Goal: Task Accomplishment & Management: Manage account settings

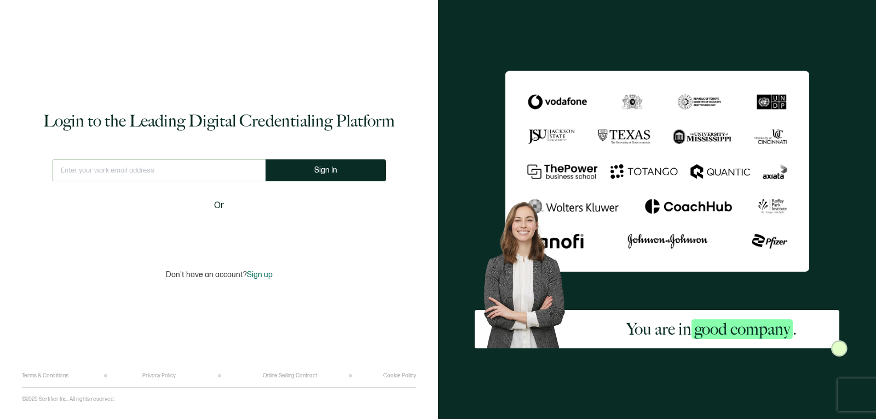
click at [164, 169] on input "text" at bounding box center [159, 170] width 214 height 22
type input "[EMAIL_ADDRESS][DOMAIN_NAME]"
click at [279, 173] on button "Sign In" at bounding box center [326, 170] width 120 height 22
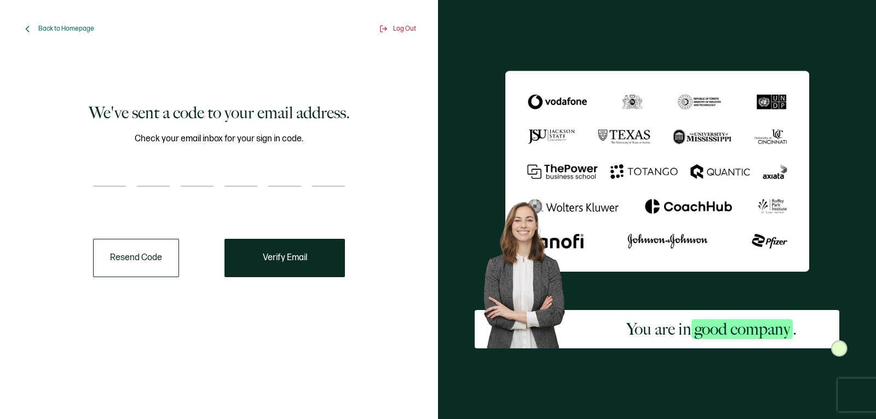
click at [112, 180] on input "number" at bounding box center [109, 176] width 33 height 22
paste input "9"
type input "9"
type input "1"
type input "3"
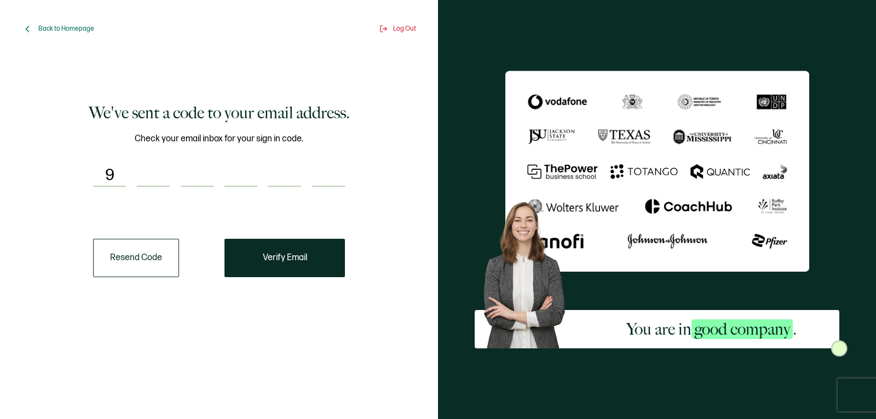
type input "3"
type input "1"
type input "6"
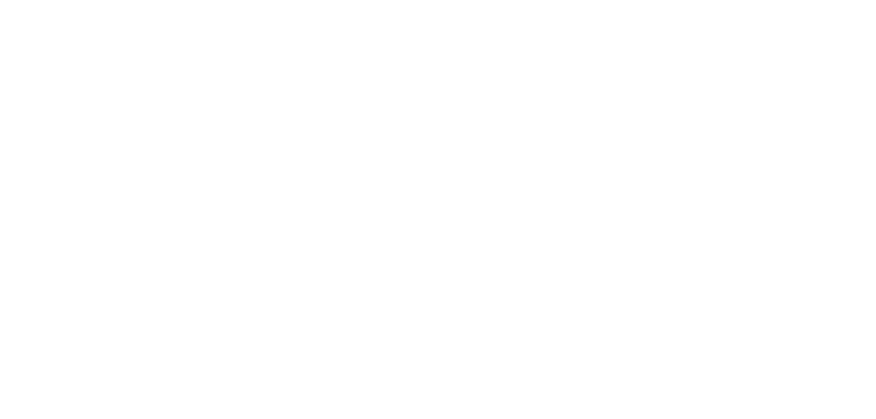
click at [483, 212] on div at bounding box center [438, 209] width 876 height 419
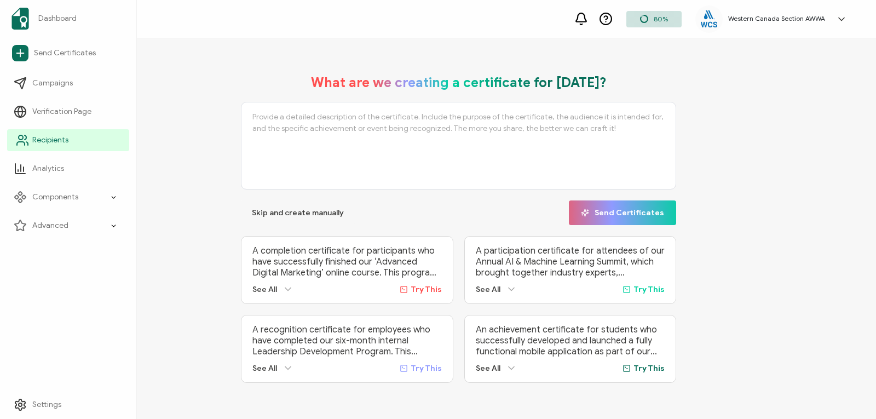
click at [22, 142] on icon at bounding box center [21, 143] width 8 height 3
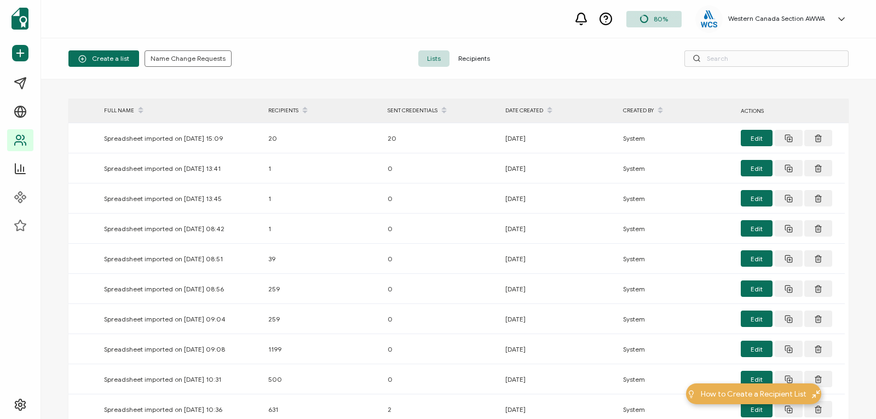
click at [473, 55] on span "Recipients" at bounding box center [474, 58] width 49 height 16
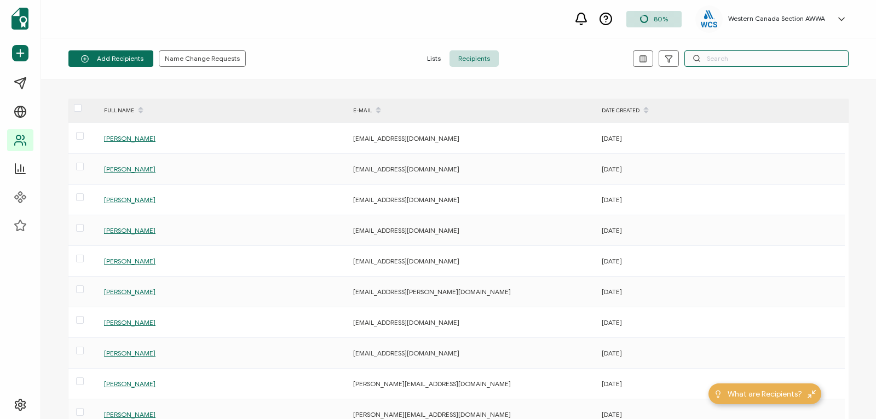
click at [710, 58] on input "text" at bounding box center [767, 58] width 164 height 16
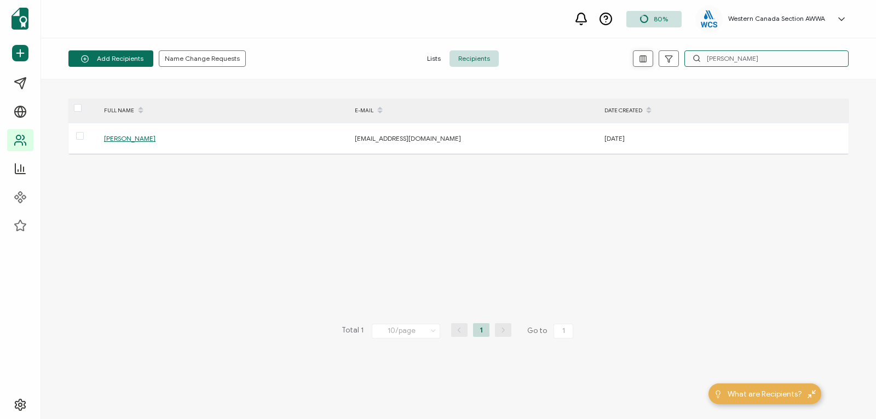
type input "[PERSON_NAME]"
click at [641, 55] on icon "button" at bounding box center [643, 59] width 8 height 8
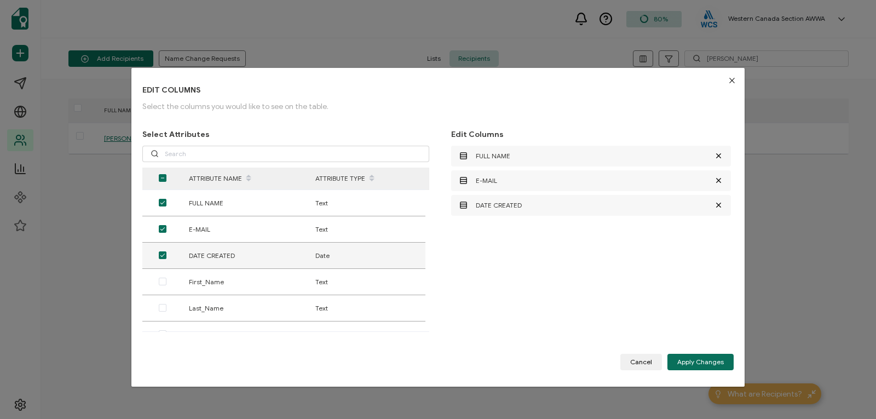
drag, startPoint x: 425, startPoint y: 222, endPoint x: 417, endPoint y: 261, distance: 39.1
click at [417, 261] on tbody "FULL NAME Text E-MAIL Text DATE CREATED Date First_Name Text Last_Name Text Org…" at bounding box center [283, 374] width 283 height 368
click at [162, 177] on span "dialog" at bounding box center [163, 178] width 8 height 8
click at [166, 174] on input "dialog" at bounding box center [166, 174] width 0 height 0
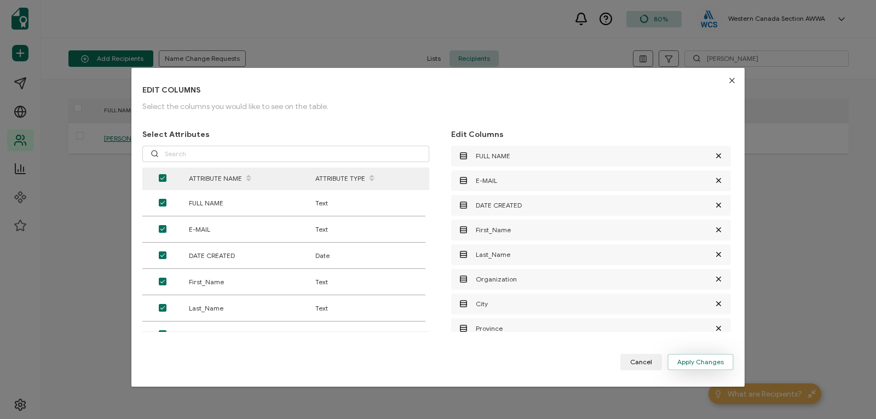
click at [694, 361] on span "Apply Changes" at bounding box center [700, 362] width 47 height 7
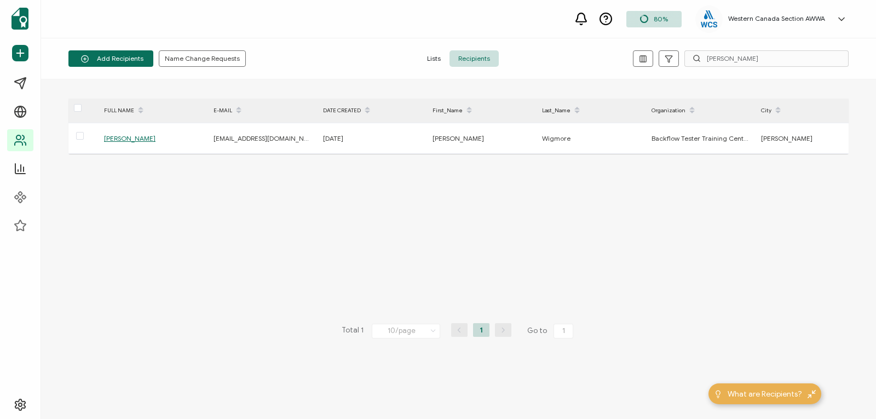
drag, startPoint x: 155, startPoint y: 159, endPoint x: 353, endPoint y: 160, distance: 198.2
click at [353, 160] on div "FULL NAME E-MAIL DATE CREATED First_Name Last_Name Organization City Province R…" at bounding box center [458, 249] width 780 height 301
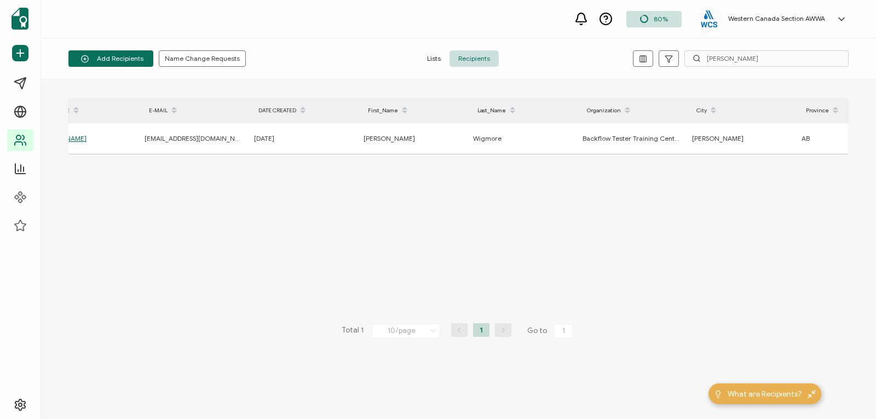
scroll to position [0, 54]
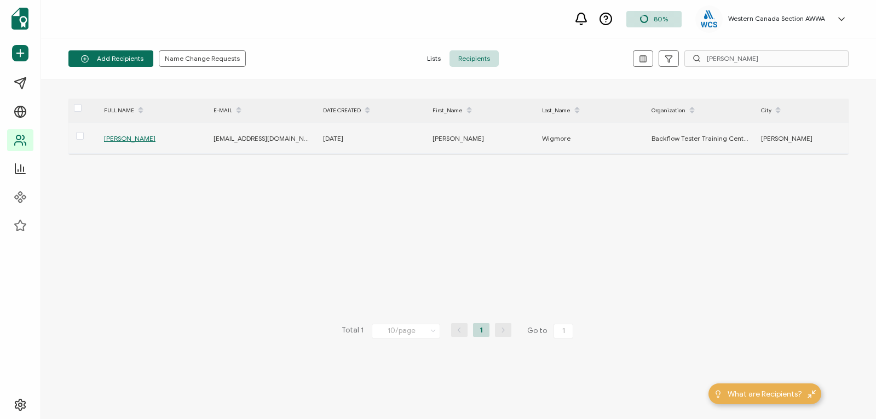
click at [134, 137] on span "[PERSON_NAME]" at bounding box center [129, 138] width 51 height 8
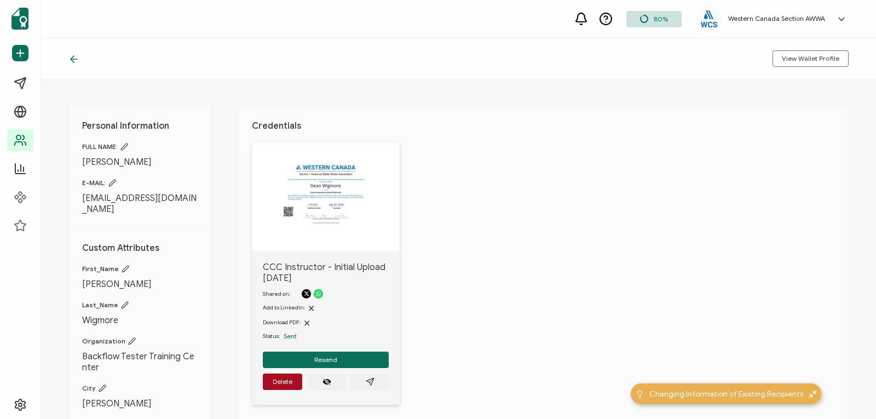
click at [355, 186] on img at bounding box center [325, 194] width 99 height 77
click at [346, 206] on img at bounding box center [325, 194] width 99 height 77
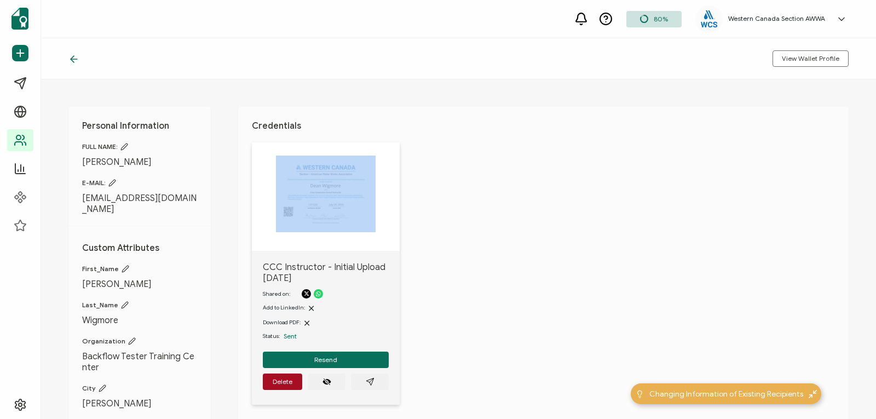
drag, startPoint x: 872, startPoint y: 129, endPoint x: 869, endPoint y: 162, distance: 32.5
click at [869, 162] on div "Personal Information FULL NAME: [PERSON_NAME] E-MAIL: [EMAIL_ADDRESS][DOMAIN_NA…" at bounding box center [458, 249] width 835 height 340
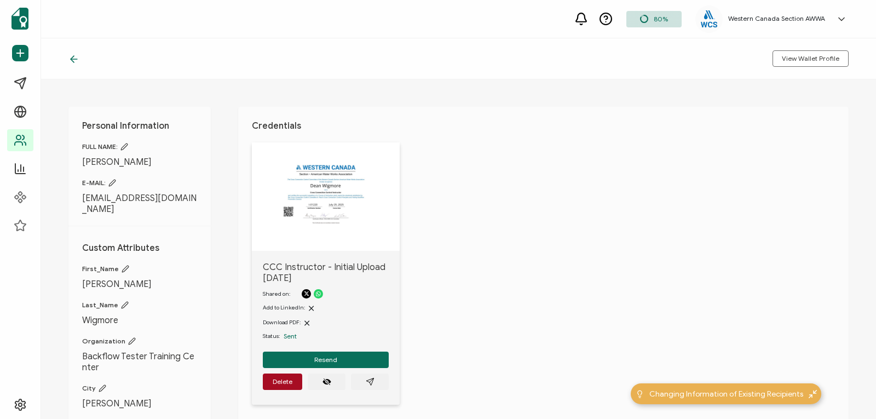
drag, startPoint x: 871, startPoint y: 163, endPoint x: 866, endPoint y: 197, distance: 33.8
click at [866, 197] on div "Personal Information FULL NAME: [PERSON_NAME] E-MAIL: [EMAIL_ADDRESS][DOMAIN_NA…" at bounding box center [458, 249] width 835 height 340
click at [325, 381] on icon "eye off" at bounding box center [327, 381] width 7 height 7
click at [325, 381] on icon "eye off" at bounding box center [327, 381] width 9 height 9
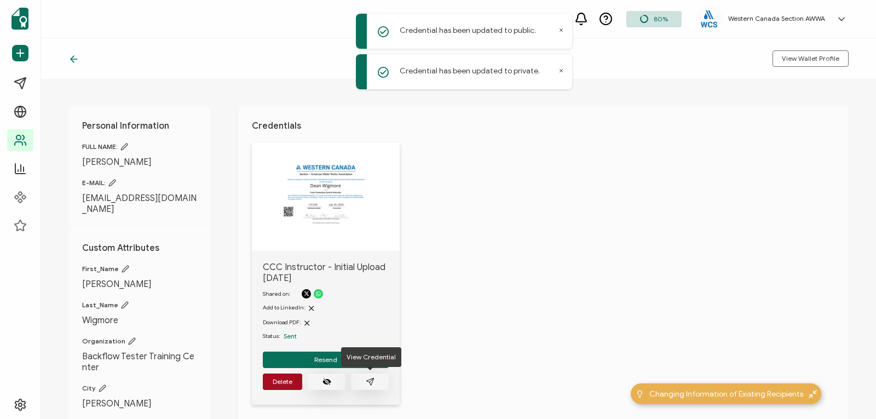
click at [371, 379] on icon "paper plane outline" at bounding box center [370, 381] width 9 height 9
click at [369, 381] on icon "paper plane outline" at bounding box center [370, 381] width 9 height 9
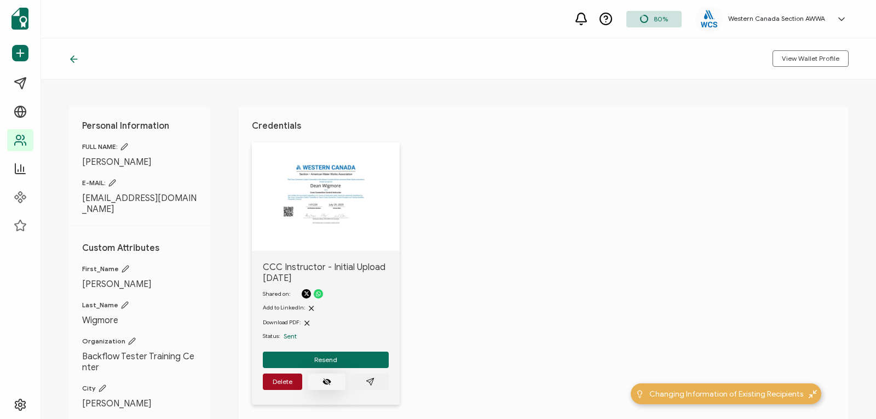
click at [124, 146] on icon at bounding box center [124, 147] width 8 height 8
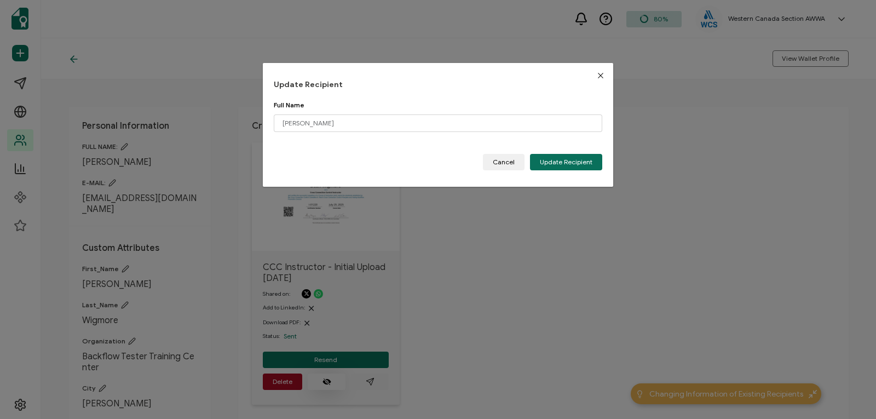
click at [599, 74] on icon "Close" at bounding box center [600, 75] width 9 height 9
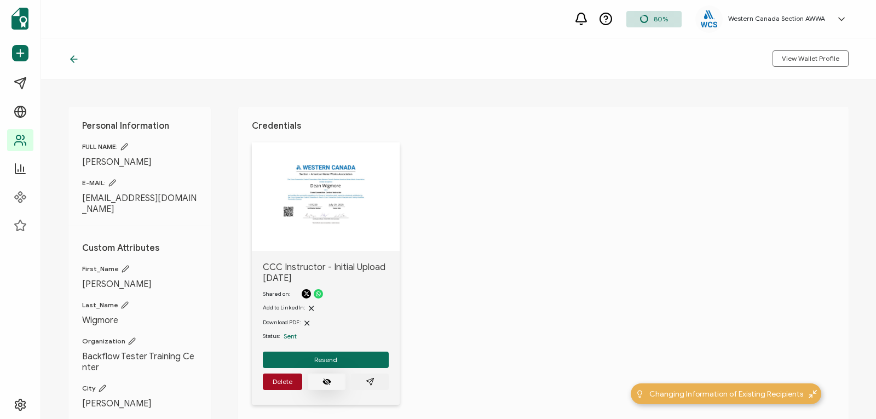
click at [77, 56] on icon at bounding box center [73, 59] width 11 height 11
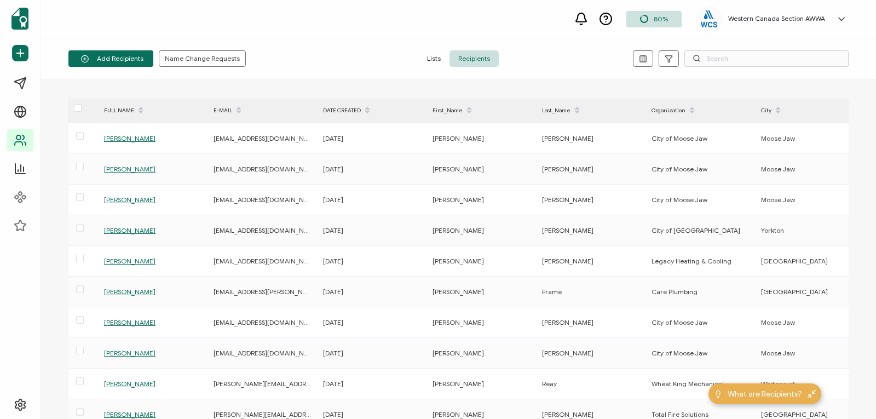
click at [199, 48] on div "Add Recipients Name Change Requests Lists Recipients" at bounding box center [458, 58] width 835 height 41
click at [200, 57] on span "Name Change Requests" at bounding box center [202, 58] width 75 height 7
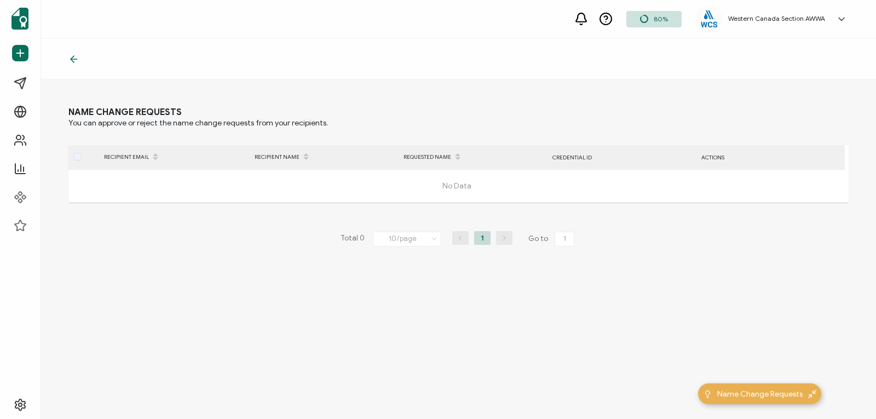
click at [77, 160] on span at bounding box center [78, 157] width 8 height 8
click at [80, 158] on span at bounding box center [78, 157] width 8 height 8
click at [72, 59] on icon at bounding box center [73, 59] width 11 height 11
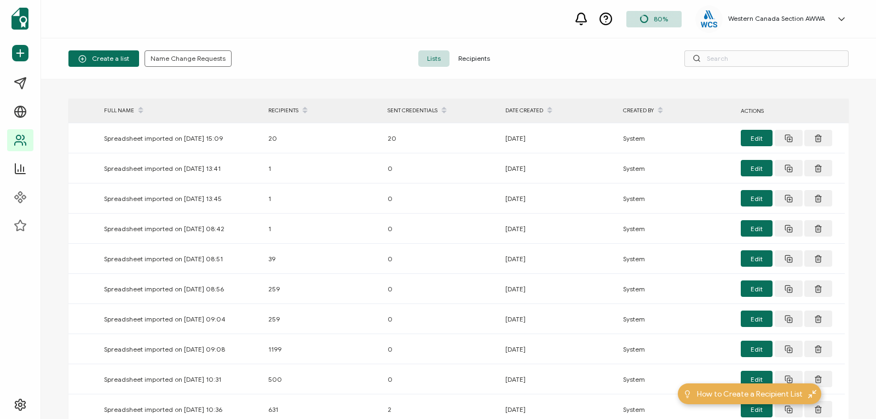
click at [478, 59] on span "Recipients" at bounding box center [474, 58] width 49 height 16
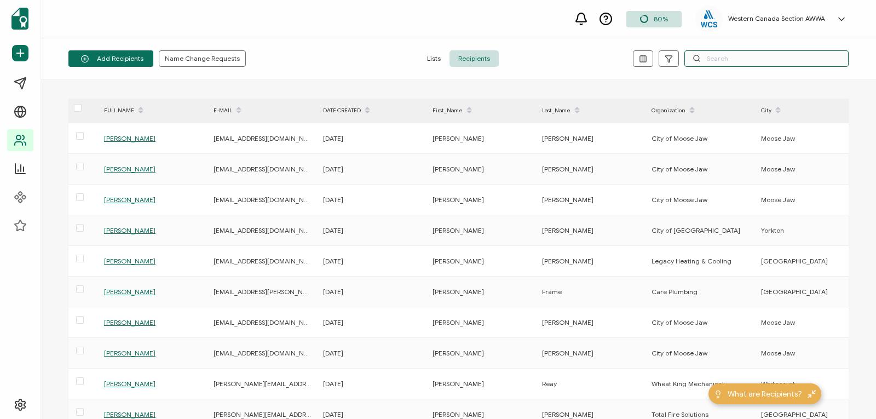
click at [706, 56] on input "text" at bounding box center [767, 58] width 164 height 16
type input "[PERSON_NAME]"
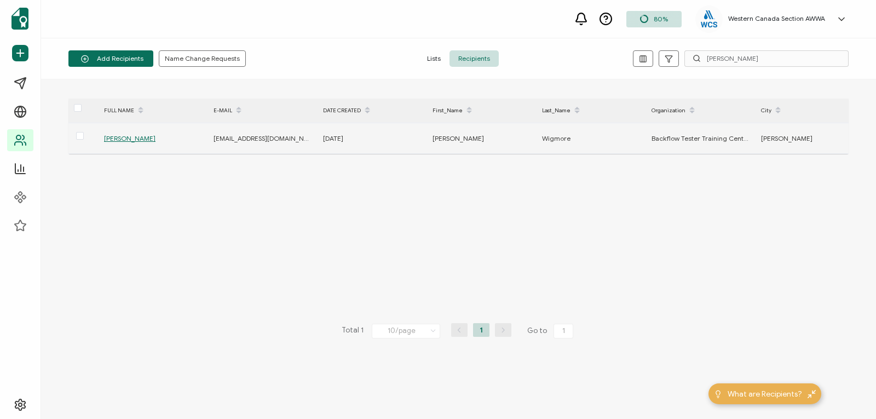
click at [116, 140] on span "[PERSON_NAME]" at bounding box center [129, 138] width 51 height 8
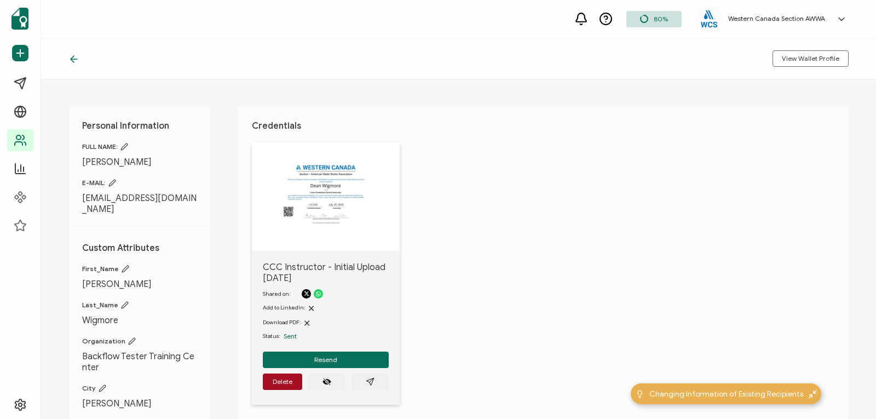
click at [127, 145] on icon at bounding box center [124, 147] width 8 height 8
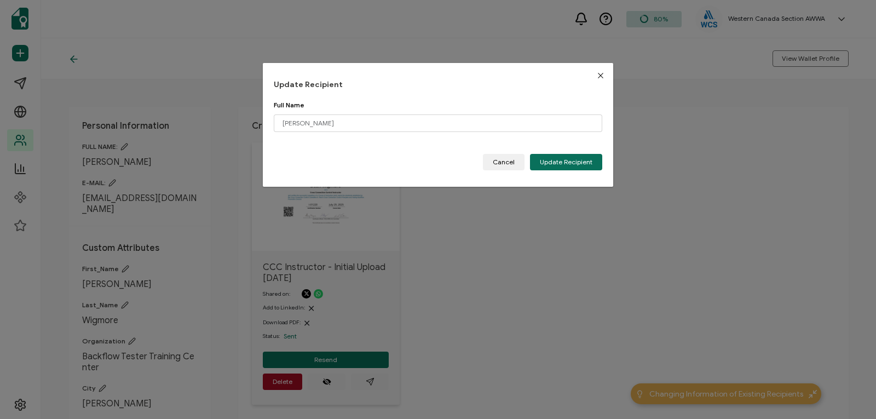
click at [596, 78] on icon "Close" at bounding box center [600, 75] width 9 height 9
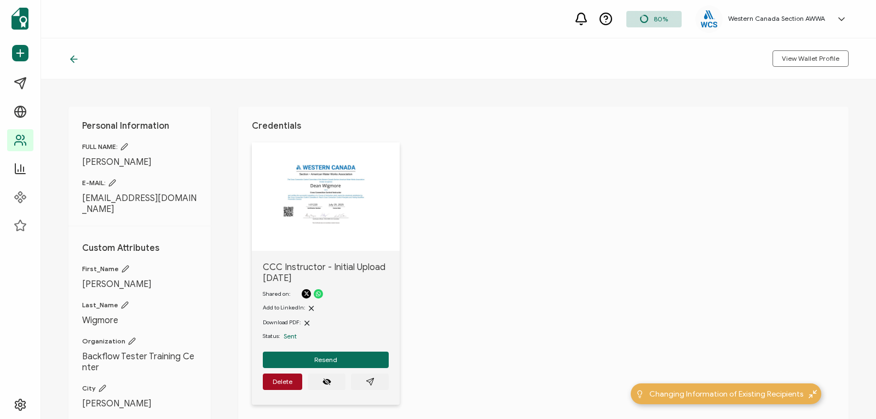
click at [70, 59] on icon at bounding box center [73, 59] width 11 height 11
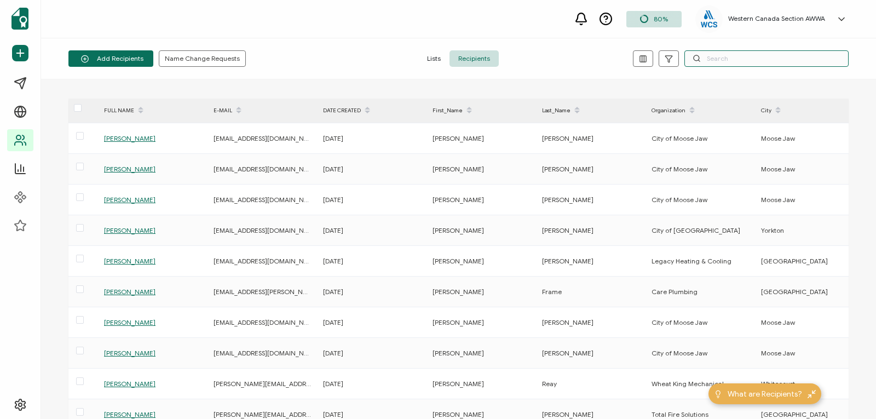
click at [711, 58] on input "text" at bounding box center [767, 58] width 164 height 16
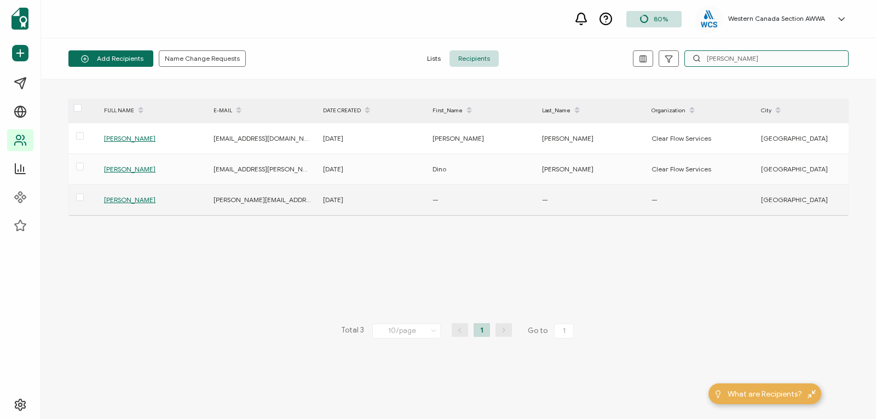
type input "[PERSON_NAME]"
click at [129, 197] on span "[PERSON_NAME]" at bounding box center [129, 199] width 51 height 8
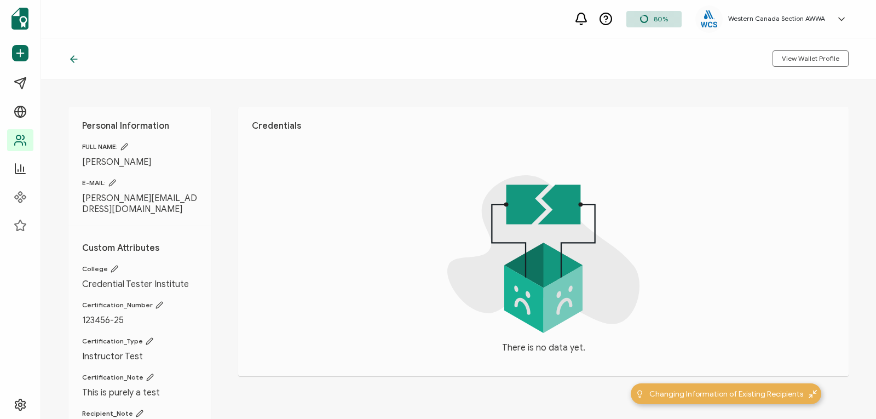
click at [126, 149] on icon at bounding box center [124, 147] width 8 height 8
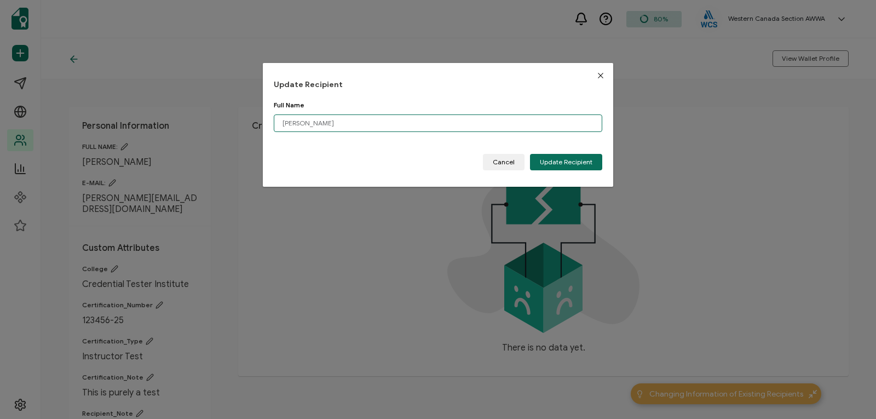
click at [336, 124] on input "[PERSON_NAME]" at bounding box center [438, 123] width 329 height 18
type input "[PERSON_NAME]"
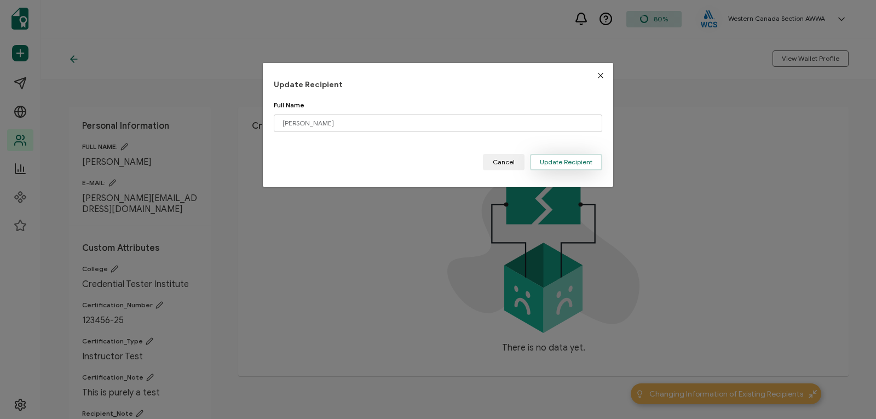
click at [571, 164] on span "Update Recipient" at bounding box center [566, 162] width 53 height 7
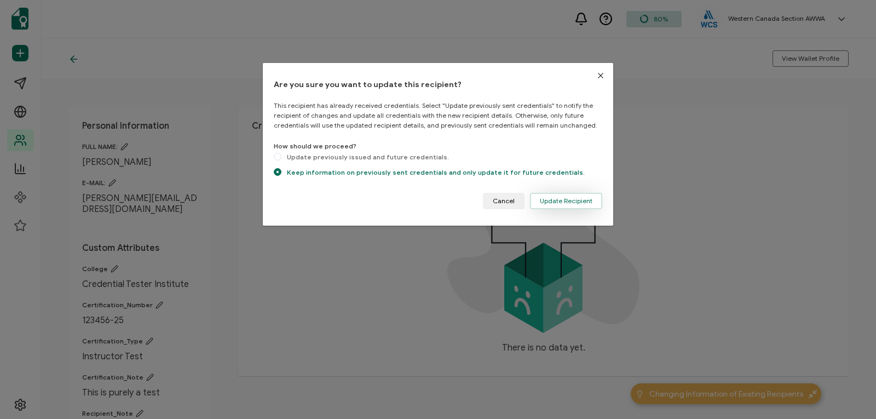
click at [567, 202] on span "Update Recipient" at bounding box center [566, 201] width 53 height 7
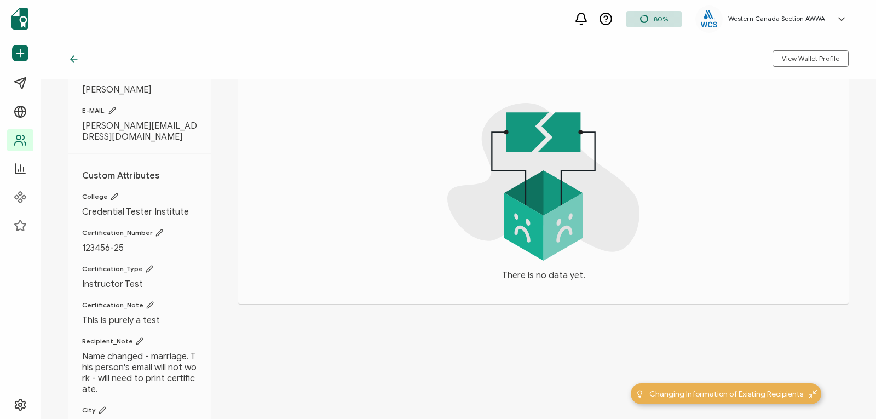
scroll to position [74, 0]
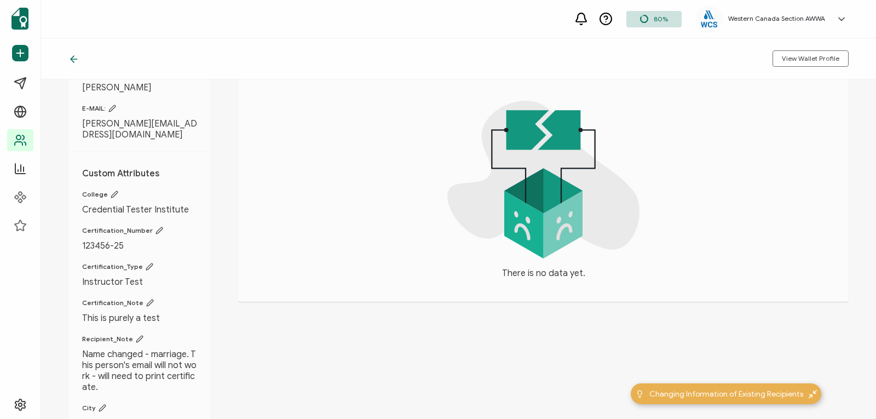
drag, startPoint x: 870, startPoint y: 202, endPoint x: 866, endPoint y: 222, distance: 20.5
click at [866, 222] on div "Personal Information FULL NAME: [PERSON_NAME] E-MAIL: [PERSON_NAME][EMAIL_ADDRE…" at bounding box center [458, 249] width 835 height 340
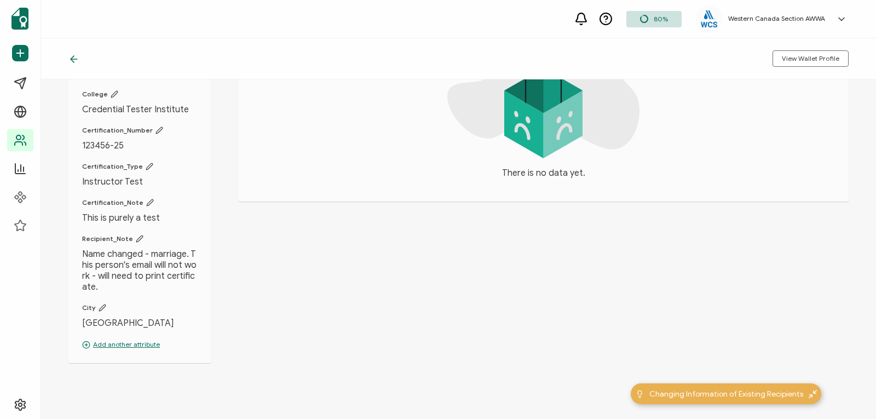
scroll to position [176, 0]
click at [131, 338] on p "Add another attribute" at bounding box center [139, 343] width 115 height 10
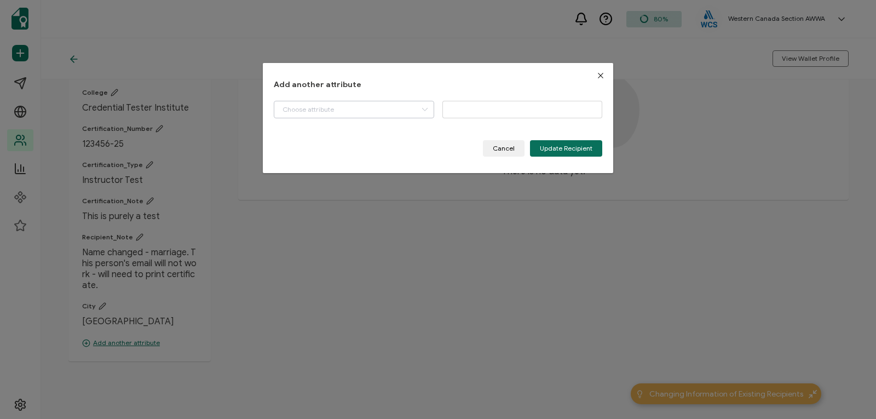
click at [424, 113] on icon "dialog" at bounding box center [425, 110] width 14 height 18
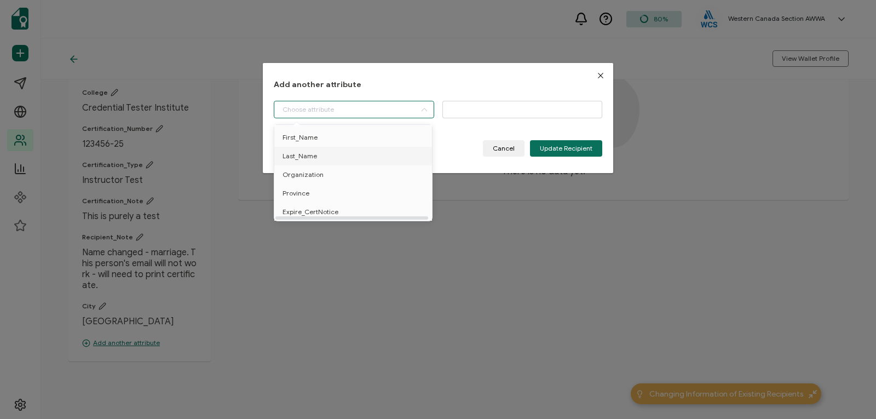
click at [404, 151] on li "Last_Name" at bounding box center [355, 156] width 167 height 19
type input "Last_Name"
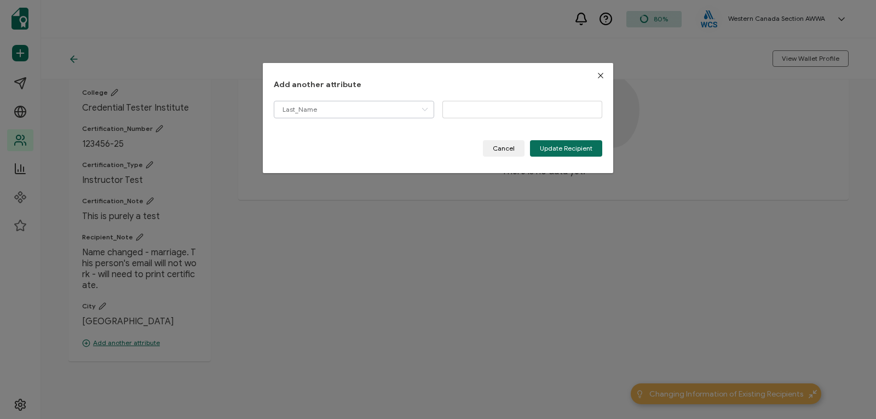
click at [423, 116] on icon "dialog" at bounding box center [425, 110] width 14 height 18
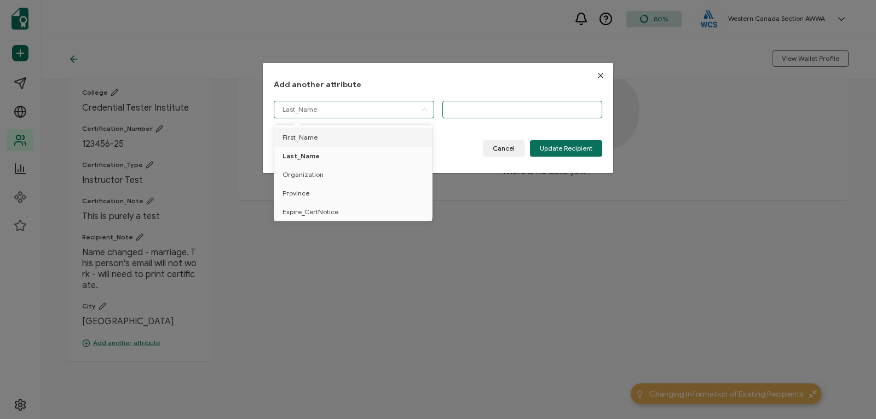
click at [459, 114] on input "dialog" at bounding box center [522, 110] width 160 height 18
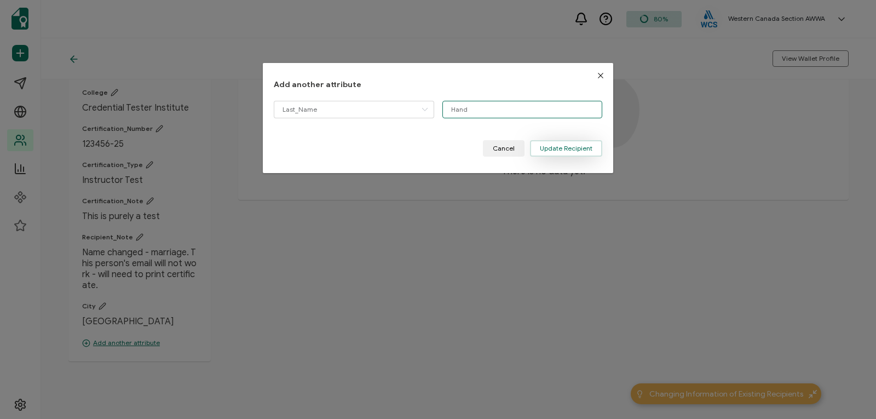
type input "Hand"
click at [564, 148] on span "Update Recipient" at bounding box center [566, 148] width 53 height 7
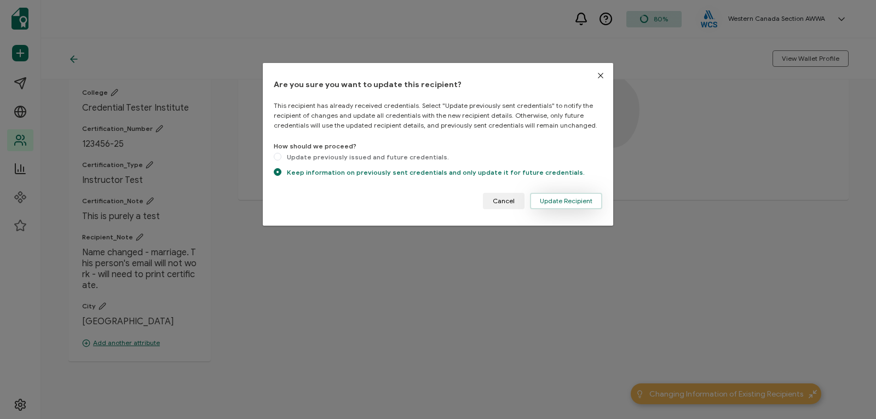
click at [570, 198] on span "Update Recipient" at bounding box center [566, 201] width 53 height 7
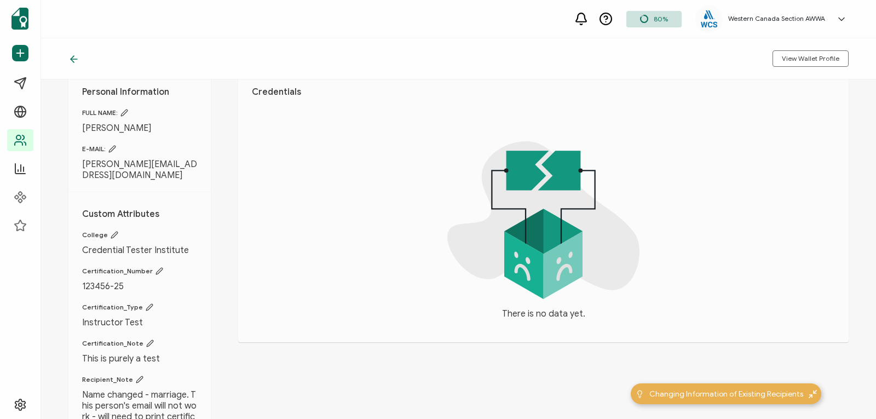
scroll to position [0, 0]
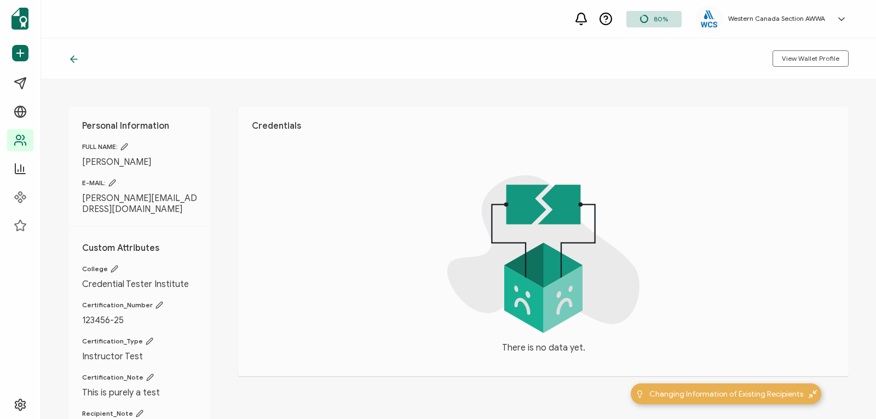
click at [73, 59] on icon at bounding box center [74, 59] width 7 height 0
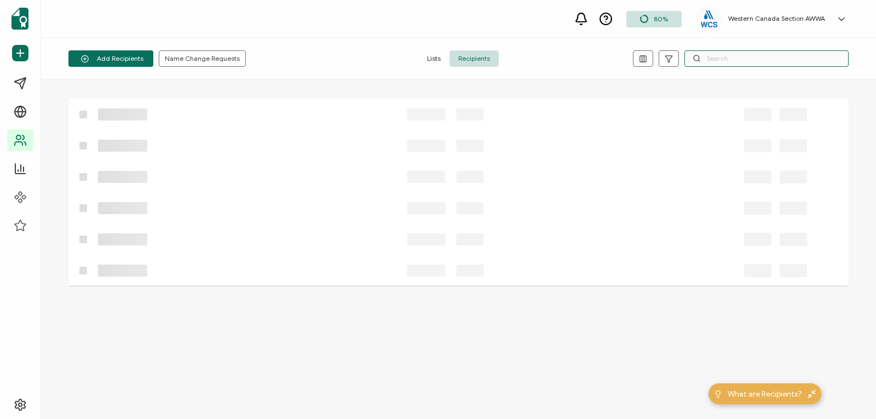
click at [719, 59] on input "text" at bounding box center [767, 58] width 164 height 16
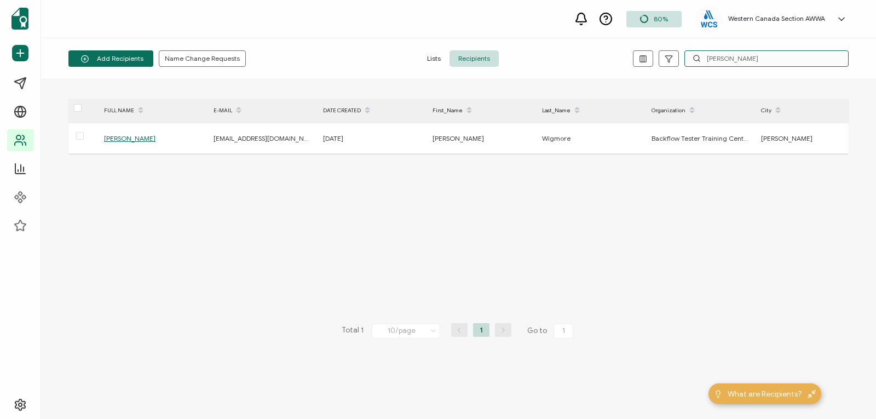
type input "[PERSON_NAME]"
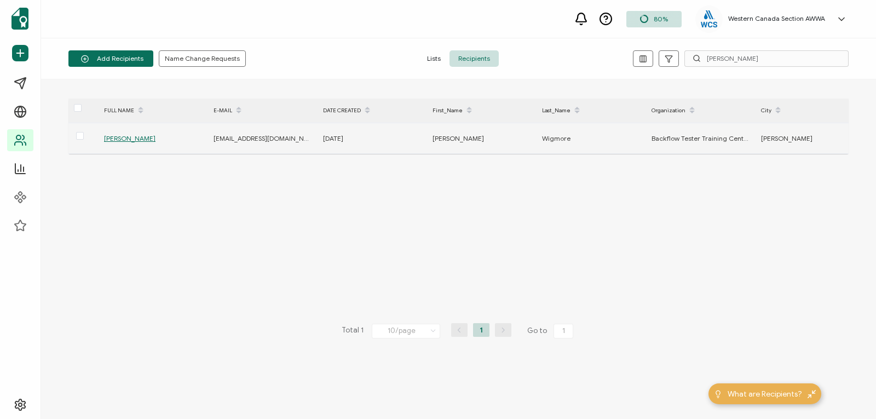
click at [139, 135] on span "[PERSON_NAME]" at bounding box center [129, 138] width 51 height 8
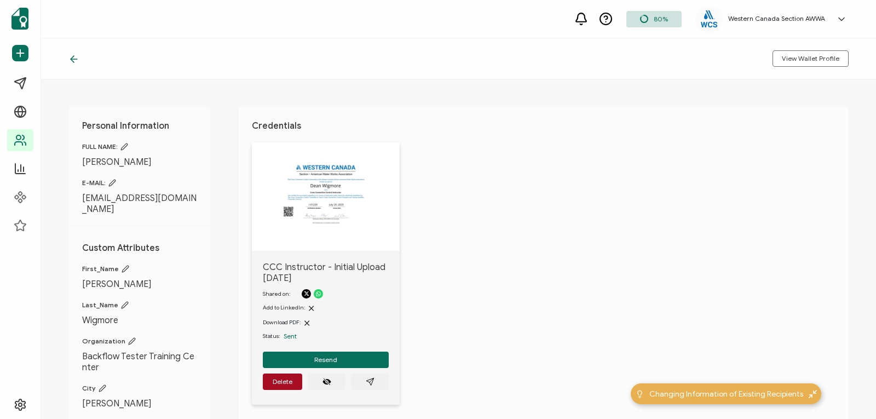
click at [76, 56] on icon at bounding box center [73, 59] width 11 height 11
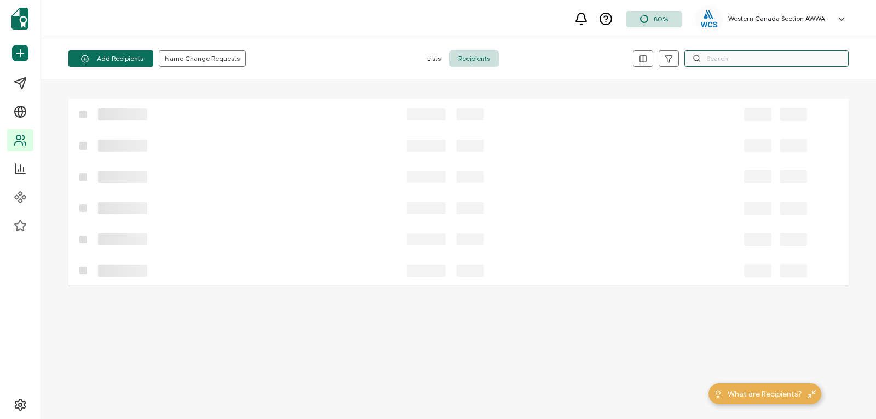
click at [712, 60] on input "text" at bounding box center [767, 58] width 164 height 16
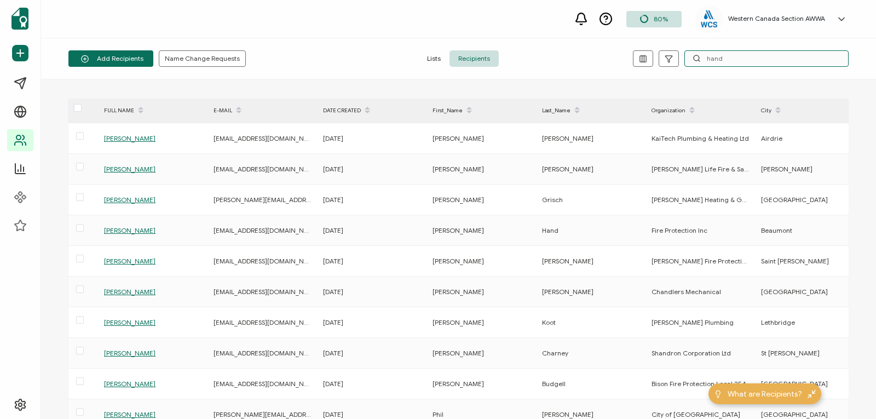
click at [706, 57] on input "hand" at bounding box center [767, 58] width 164 height 16
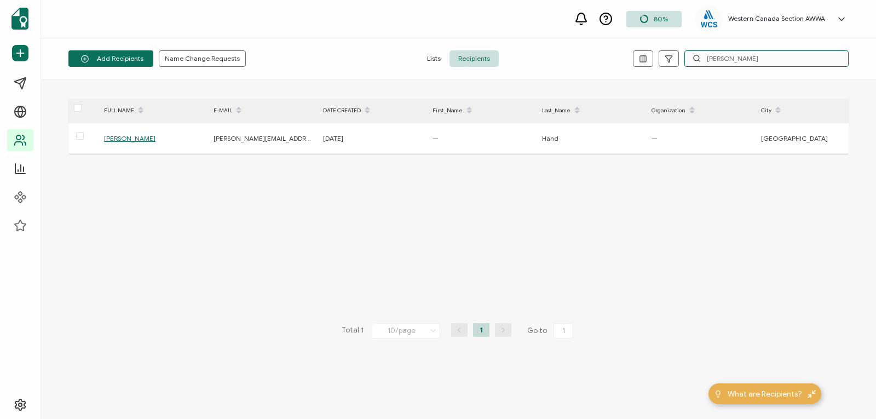
click at [756, 57] on input "[PERSON_NAME]" at bounding box center [767, 58] width 164 height 16
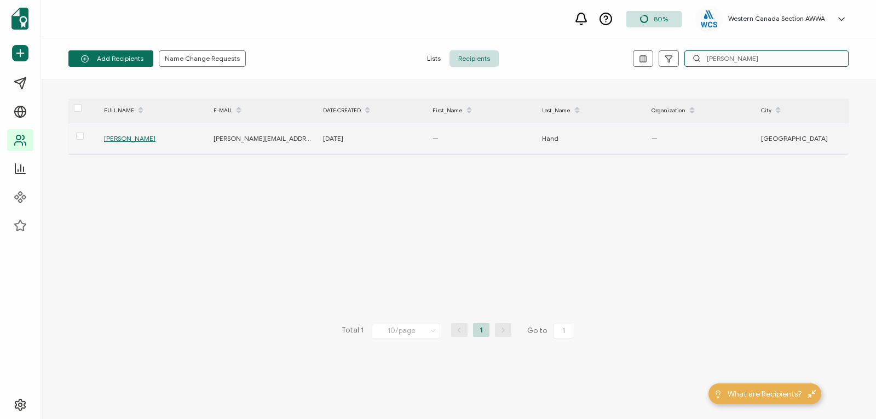
type input "[PERSON_NAME]"
click at [128, 137] on span "[PERSON_NAME]" at bounding box center [129, 138] width 51 height 8
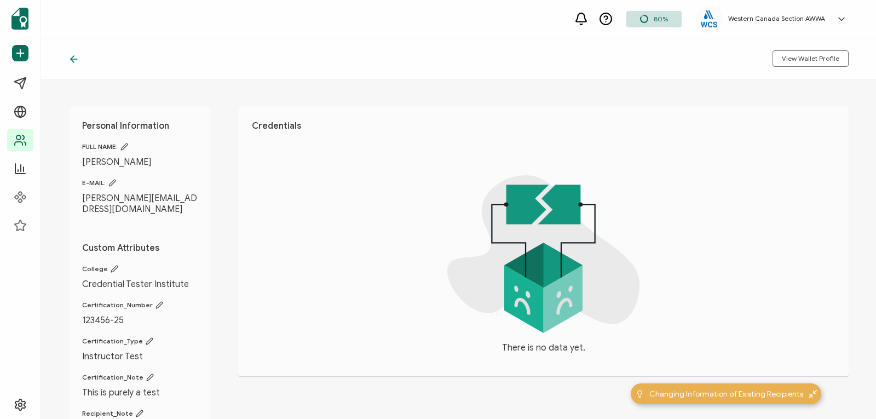
click at [112, 183] on icon at bounding box center [112, 183] width 7 height 7
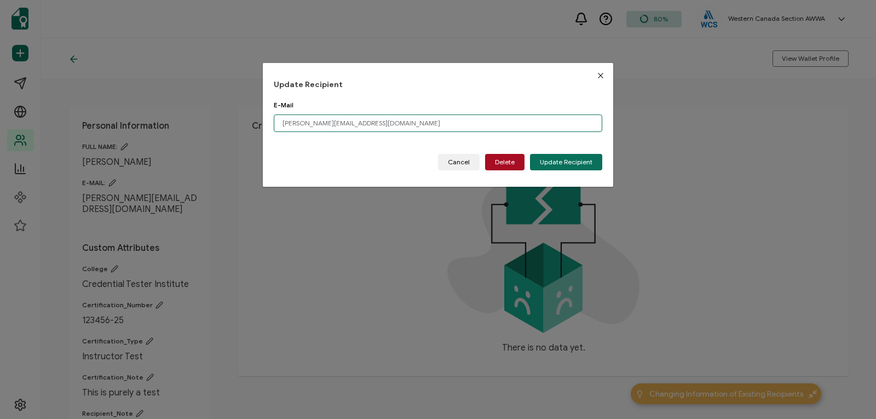
drag, startPoint x: 361, startPoint y: 124, endPoint x: 211, endPoint y: 123, distance: 150.6
click at [211, 123] on div "Update Recipient E-Mail [PERSON_NAME][EMAIL_ADDRESS][DOMAIN_NAME] Please enter …" at bounding box center [438, 209] width 876 height 419
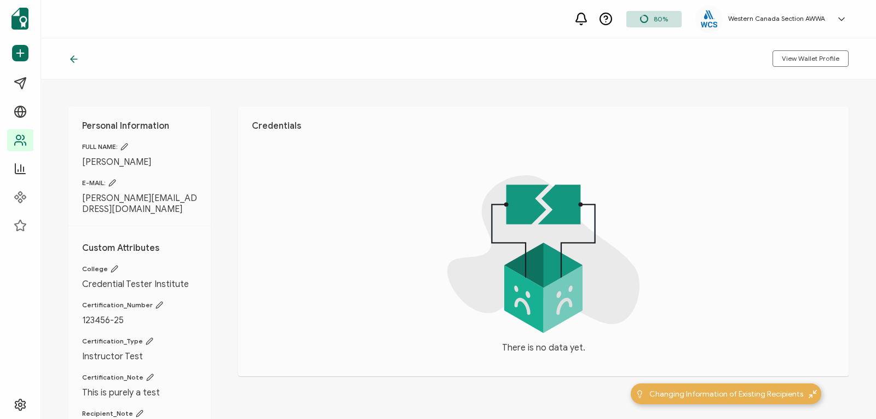
click at [112, 182] on icon at bounding box center [112, 183] width 8 height 8
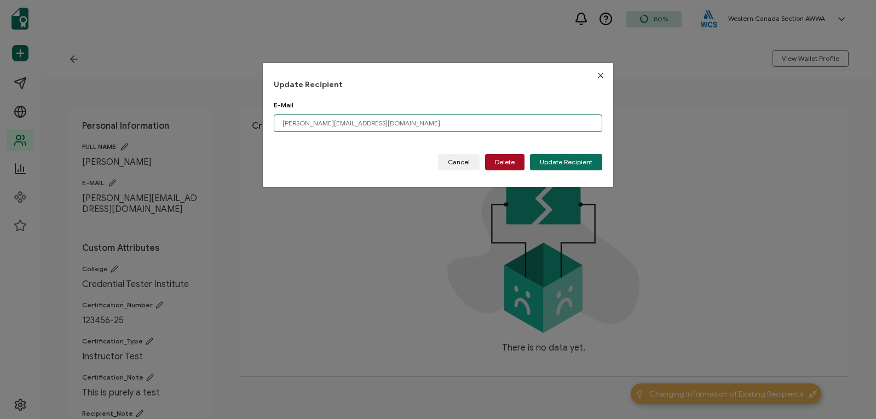
click at [350, 123] on input "[PERSON_NAME][EMAIL_ADDRESS][DOMAIN_NAME]" at bounding box center [438, 123] width 329 height 18
type input "m"
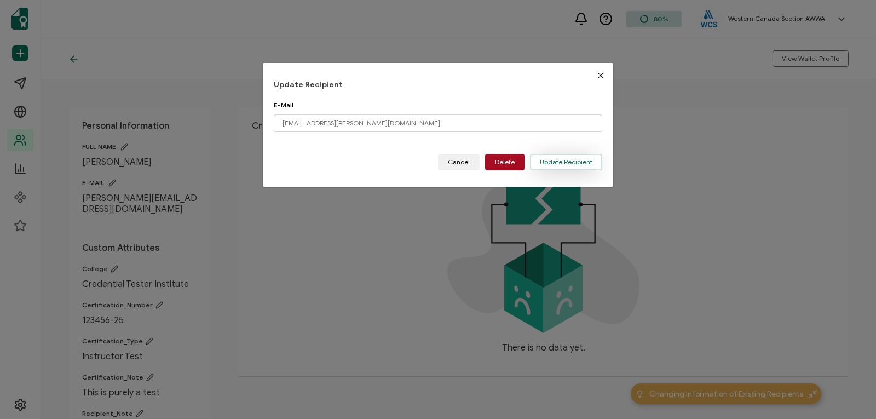
click at [540, 159] on span "Update Recipient" at bounding box center [566, 162] width 53 height 7
type input "[PERSON_NAME][EMAIL_ADDRESS][DOMAIN_NAME]"
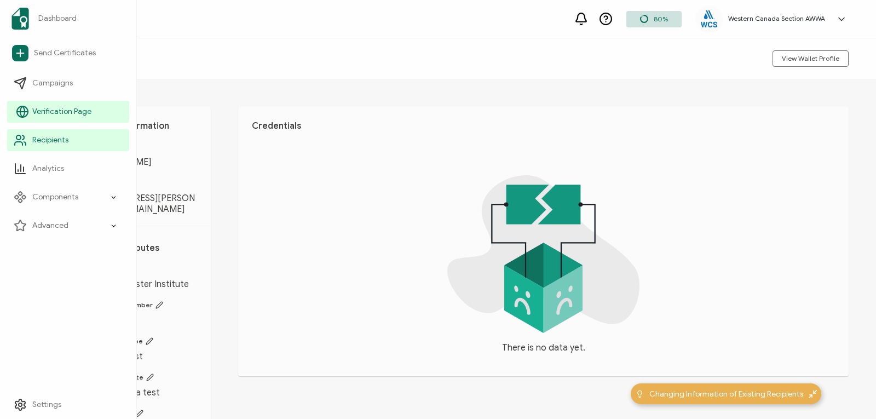
click at [39, 113] on span "Verification Page" at bounding box center [61, 111] width 59 height 11
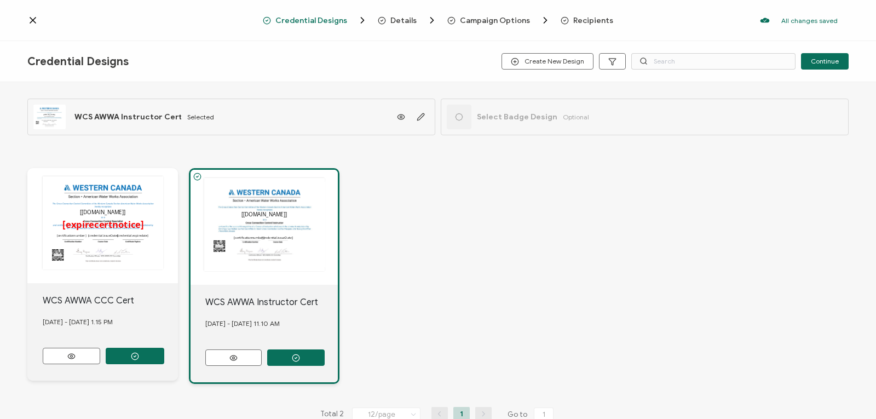
click at [27, 23] on icon at bounding box center [32, 20] width 11 height 11
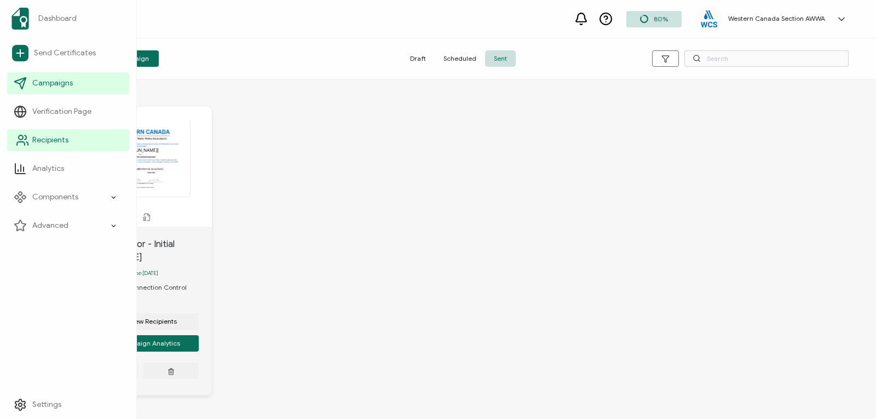
click at [73, 137] on link "Recipients" at bounding box center [68, 140] width 122 height 22
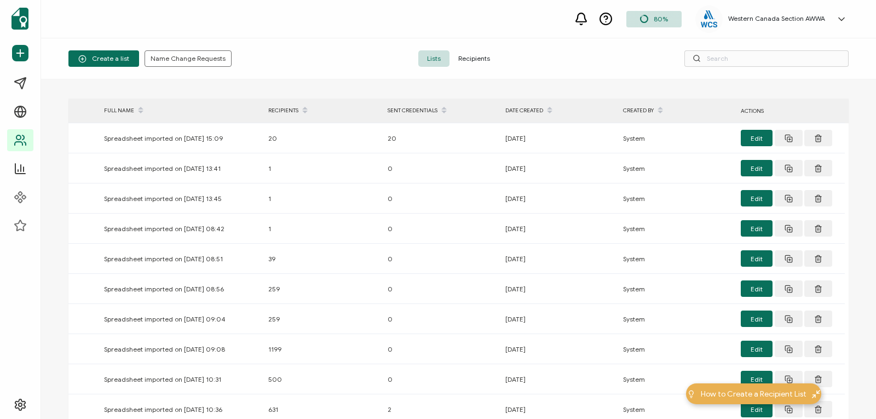
click at [461, 57] on span "Recipients" at bounding box center [474, 58] width 49 height 16
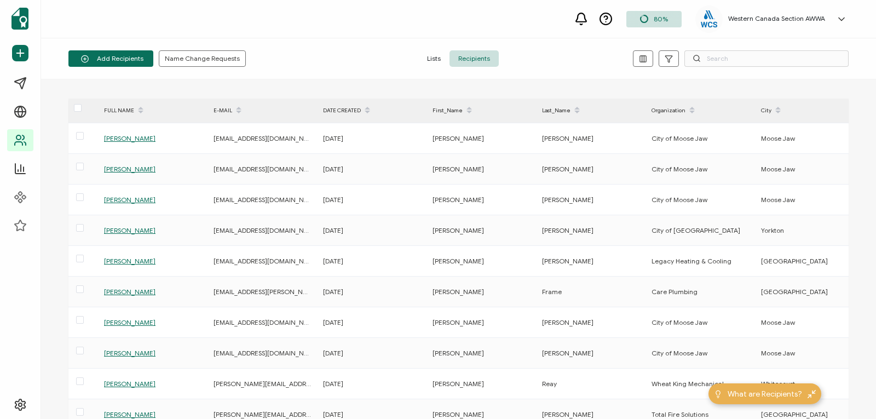
click at [697, 55] on icon at bounding box center [697, 58] width 8 height 8
click at [704, 59] on input "text" at bounding box center [767, 58] width 164 height 16
type input "[PERSON_NAME]"
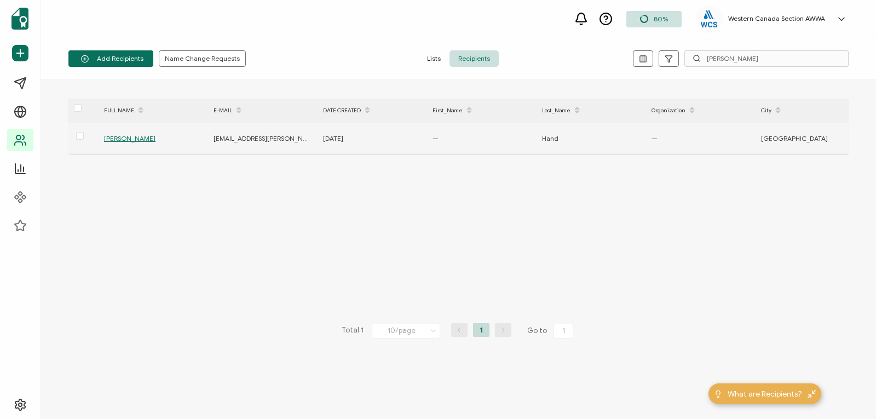
click at [136, 138] on span "[PERSON_NAME]" at bounding box center [129, 138] width 51 height 8
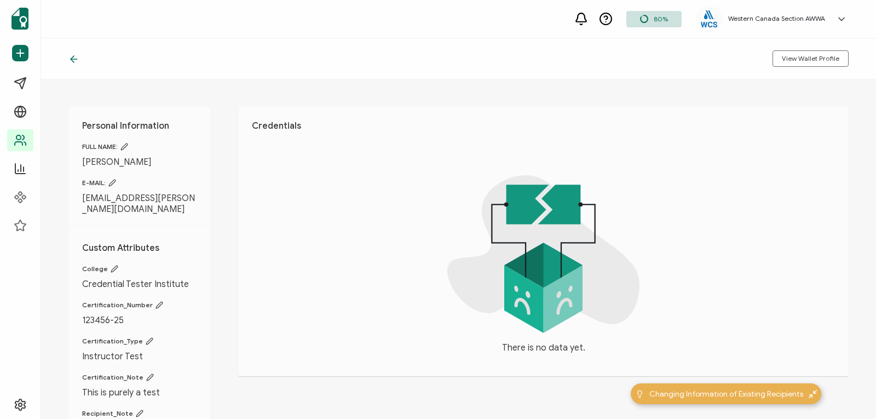
click at [68, 57] on icon at bounding box center [73, 59] width 11 height 11
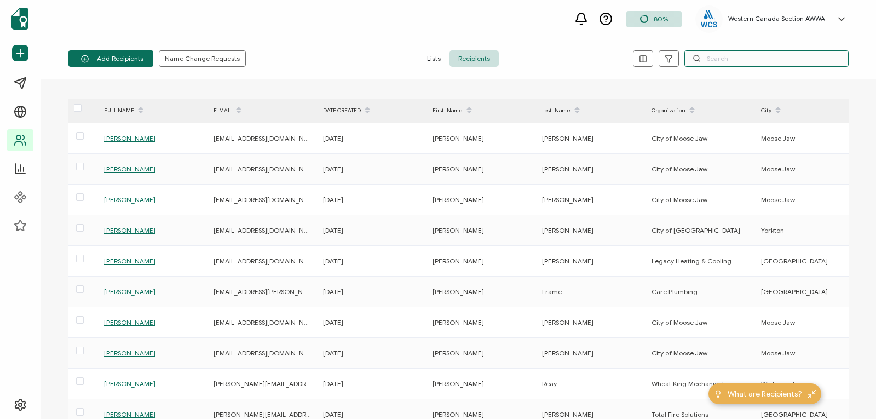
click at [705, 61] on input "text" at bounding box center [767, 58] width 164 height 16
type input "[PERSON_NAME]"
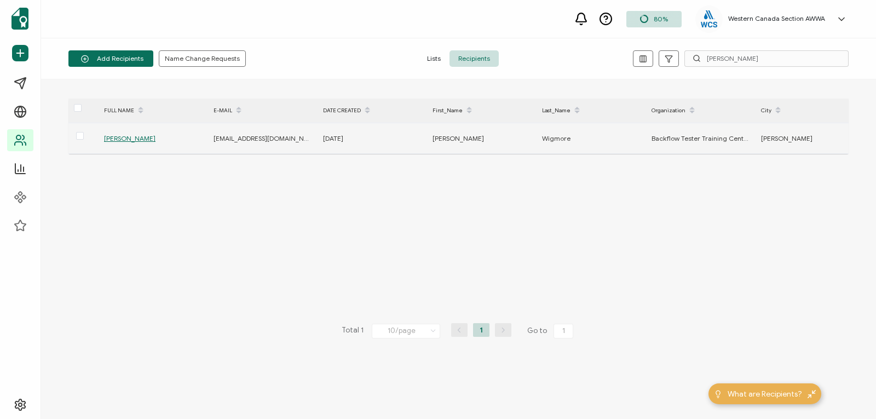
click at [124, 140] on span "[PERSON_NAME]" at bounding box center [129, 138] width 51 height 8
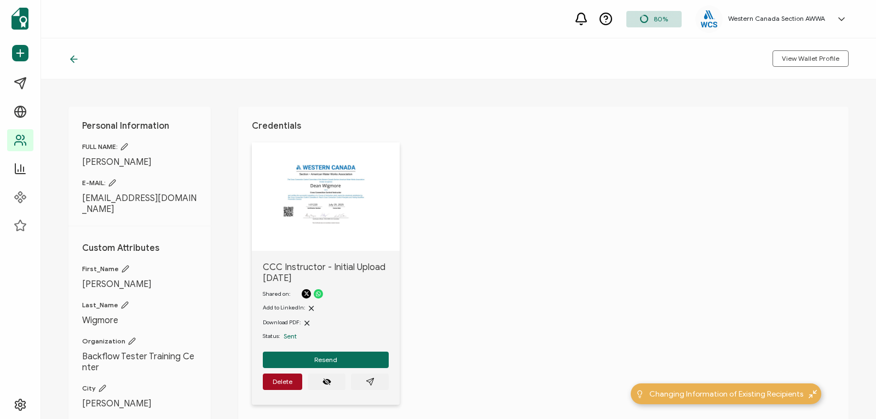
click at [74, 57] on icon at bounding box center [73, 59] width 11 height 11
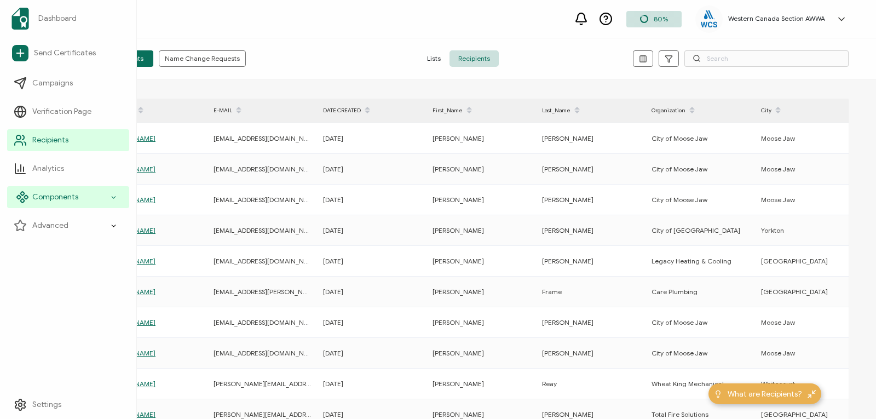
click at [33, 193] on span "Components" at bounding box center [55, 197] width 46 height 11
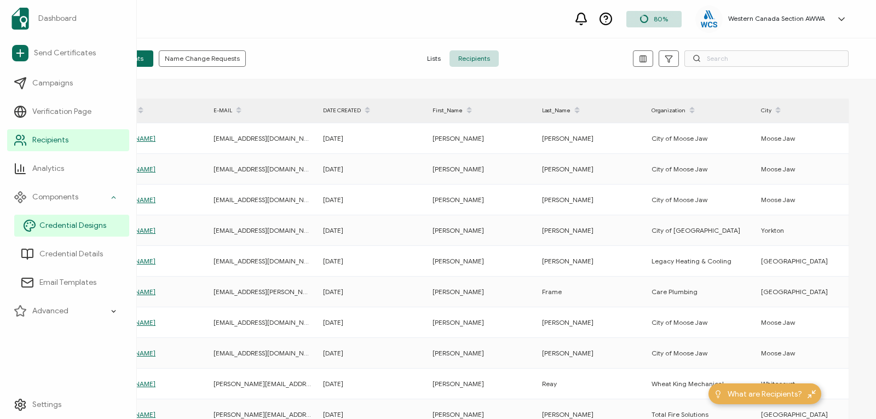
click at [57, 226] on span "Credential Designs" at bounding box center [72, 225] width 67 height 11
